Goal: Transaction & Acquisition: Purchase product/service

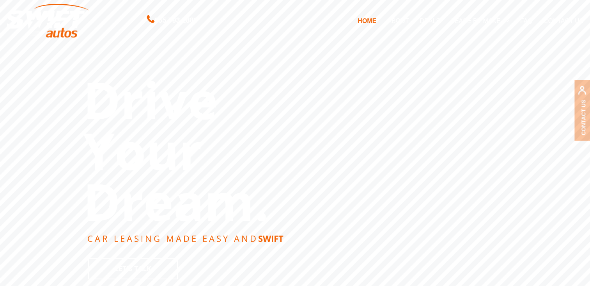
click at [428, 22] on link "DEALS" at bounding box center [429, 20] width 31 height 16
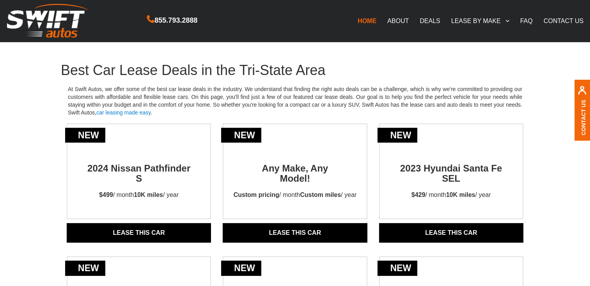
click at [426, 15] on link "DEALS" at bounding box center [429, 20] width 31 height 16
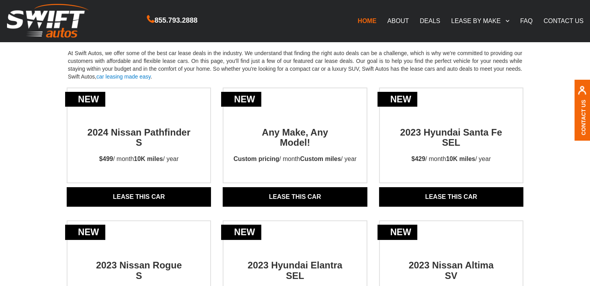
scroll to position [38, 0]
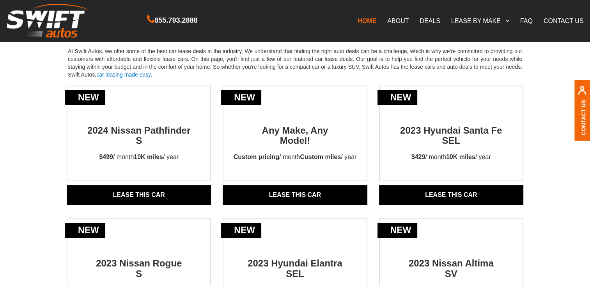
click at [278, 191] on link "Lease THIS CAR" at bounding box center [295, 195] width 144 height 20
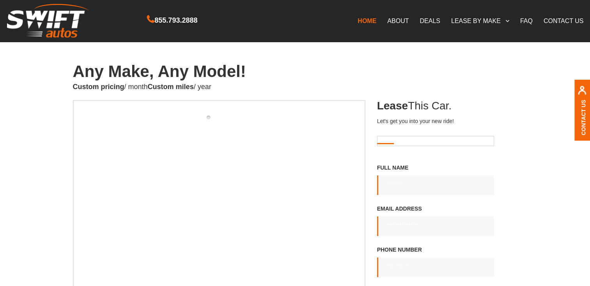
click at [388, 141] on fieldset "Contact form" at bounding box center [435, 141] width 117 height 11
click at [392, 142] on fieldset "Contact form" at bounding box center [435, 141] width 117 height 11
